Goal: Entertainment & Leisure: Consume media (video, audio)

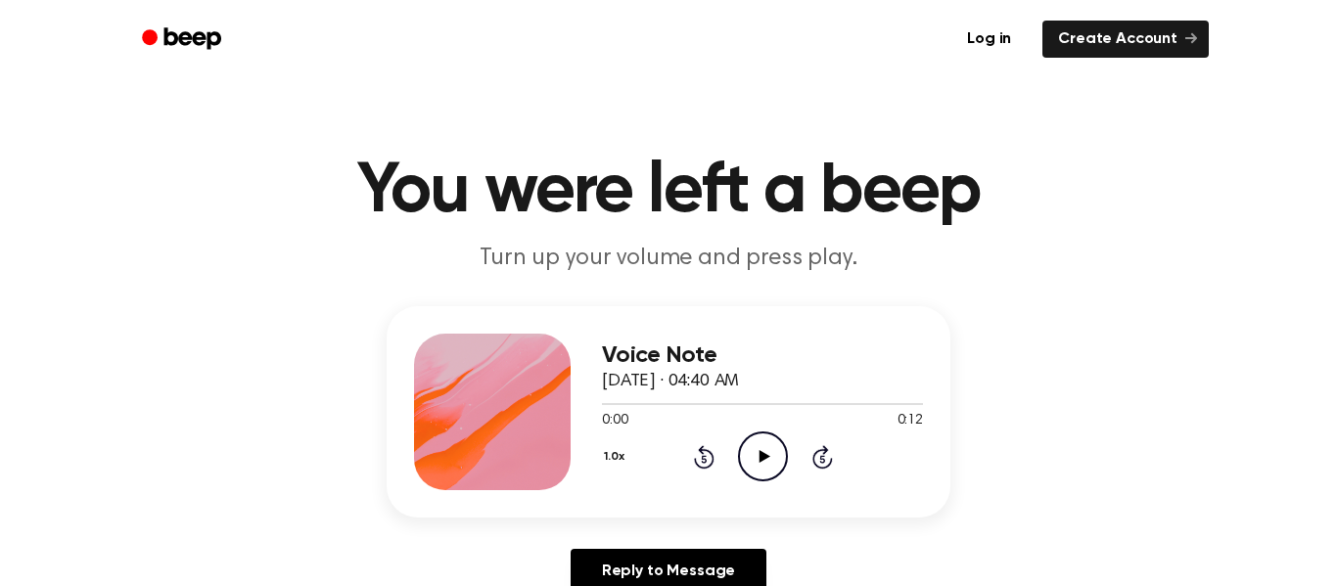
click at [763, 465] on icon "Play Audio" at bounding box center [763, 457] width 50 height 50
click at [773, 450] on icon "Play Audio" at bounding box center [763, 457] width 50 height 50
click at [773, 451] on icon "Play Audio" at bounding box center [763, 457] width 50 height 50
click at [760, 438] on icon "Play Audio" at bounding box center [763, 457] width 50 height 50
